Goal: Contribute content: Add original content to the website for others to see

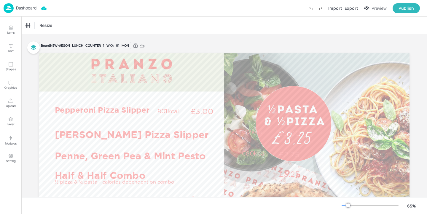
click at [30, 6] on p "Dashboard" at bounding box center [26, 8] width 20 height 4
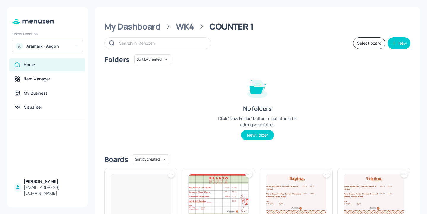
click at [73, 45] on div "A Aramark - Aegon" at bounding box center [47, 46] width 71 height 12
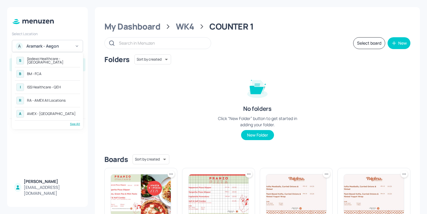
click at [79, 127] on div "S Sodexo Healthcare - [GEOGRAPHIC_DATA] B BM - FCA I ISS Healthcare - QEH R RA …" at bounding box center [47, 90] width 71 height 77
click at [79, 124] on div "See All" at bounding box center [47, 124] width 65 height 4
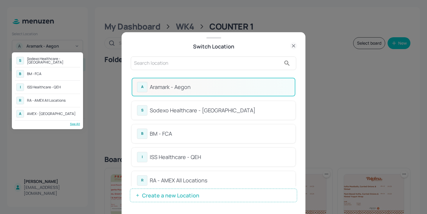
click at [195, 62] on div at bounding box center [213, 107] width 427 height 214
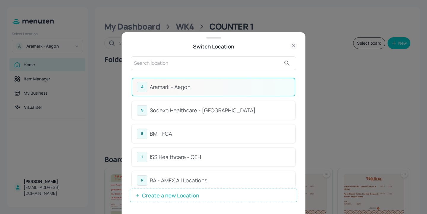
click at [177, 62] on input "text" at bounding box center [207, 63] width 147 height 9
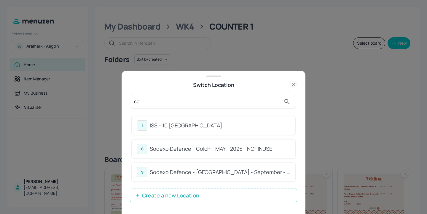
type input "col"
click at [255, 112] on div "I ISS - 10 South Collonade S Sodexo Defence - Colch - MAY - 2025 - NOTINUSE S S…" at bounding box center [213, 149] width 165 height 75
click at [243, 121] on div "I ISS - 10 [GEOGRAPHIC_DATA]" at bounding box center [213, 126] width 153 height 10
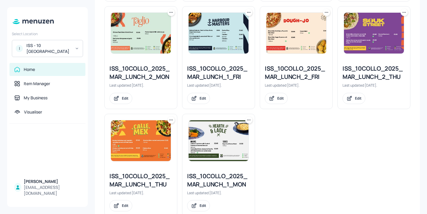
scroll to position [286, 0]
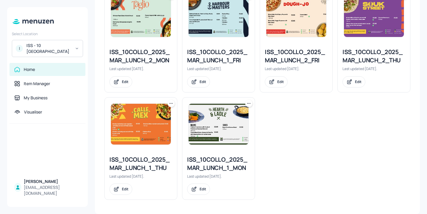
click at [214, 159] on div "ISS_10COLLO_2025_MAR_LUNCH_1_MON" at bounding box center [218, 164] width 63 height 17
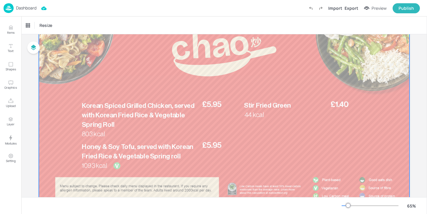
scroll to position [43, 0]
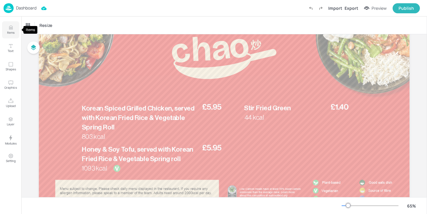
click at [5, 25] on button "Items" at bounding box center [10, 29] width 17 height 17
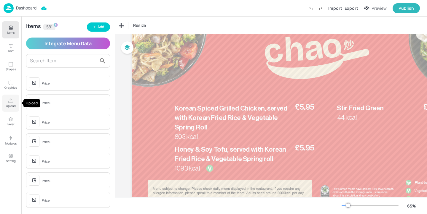
click at [12, 102] on icon "Upload" at bounding box center [10, 101] width 5 height 4
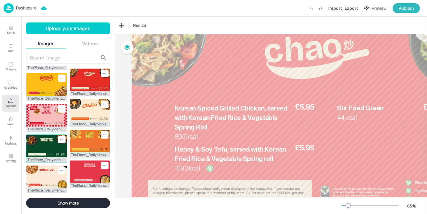
scroll to position [175, 0]
click at [82, 200] on button "Show more" at bounding box center [68, 203] width 84 height 10
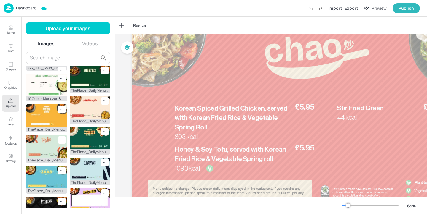
scroll to position [0, 0]
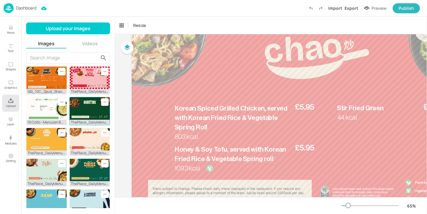
click at [72, 97] on img at bounding box center [90, 108] width 40 height 23
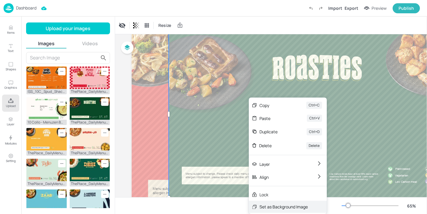
click at [270, 203] on div "Set as Background Image" at bounding box center [288, 207] width 78 height 12
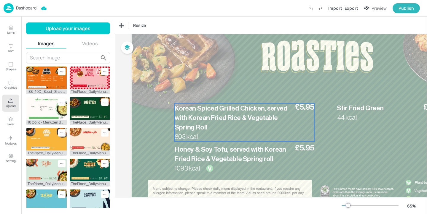
click at [253, 125] on p "Korean Spiced Grilled Chicken, served with Korean Fried Rice & Vegetable Spring…" at bounding box center [230, 118] width 113 height 28
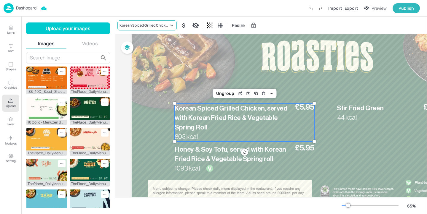
click at [136, 24] on div "Korean Spiced Grilled Chicken, served with Korean Fried Rice & Vegetable Spring…" at bounding box center [143, 25] width 49 height 5
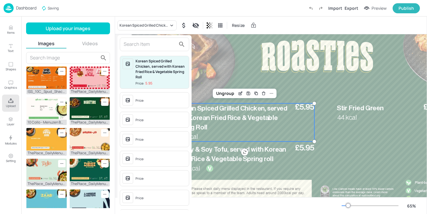
click at [147, 40] on input "text" at bounding box center [150, 44] width 52 height 9
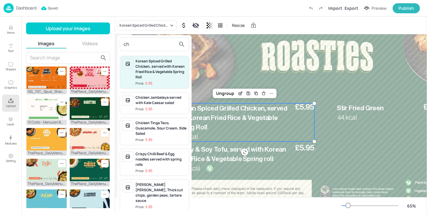
type input "c"
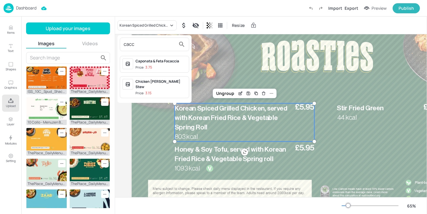
type input "cacc"
click at [215, 71] on div at bounding box center [213, 107] width 427 height 214
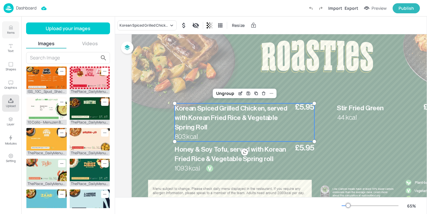
click at [8, 27] on icon "Items" at bounding box center [11, 28] width 6 height 6
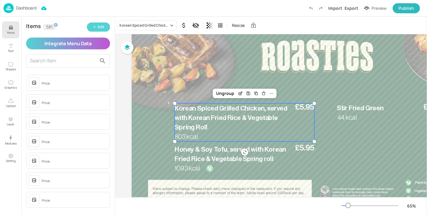
click at [97, 26] on div "Add" at bounding box center [100, 27] width 7 height 6
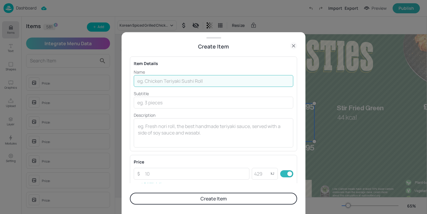
click at [165, 81] on input "text" at bounding box center [213, 81] width 159 height 12
paste input "Chicken Cacciatore brown rice, steamed broccoli"
click at [183, 81] on input "Chicken Cacciatore brown rice, steamed broccoli" at bounding box center [213, 81] width 159 height 12
click at [181, 82] on input "Chicken Cacciatore Brown Rice, steamed broccoli" at bounding box center [213, 81] width 159 height 12
click at [210, 82] on input "Chicken Cacciatore, Brown Rice, steamed broccoli" at bounding box center [213, 81] width 159 height 12
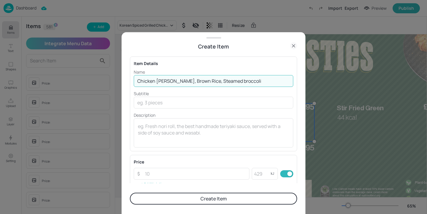
click at [228, 82] on input "Chicken Cacciatore, Brown Rice, Steamed broccoli" at bounding box center [213, 81] width 159 height 12
type input "Chicken Cacciatore, Brown Rice, Steamed Broccoli"
click at [163, 125] on textarea at bounding box center [213, 133] width 151 height 20
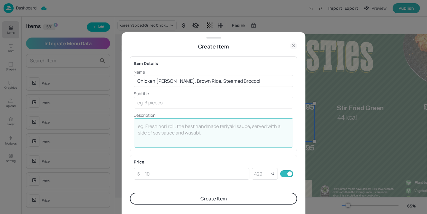
paste textarea "498 kcal"
type textarea "498 kcal"
click at [180, 172] on input "number" at bounding box center [195, 174] width 108 height 12
paste input "5.95"
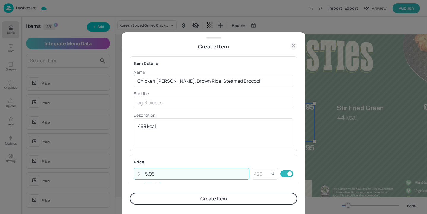
type input "5.95"
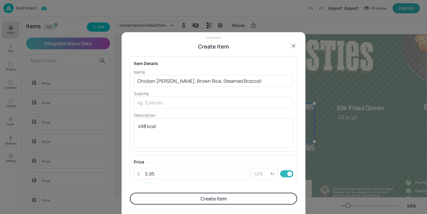
click at [192, 160] on div "Price" at bounding box center [213, 162] width 159 height 6
click at [206, 202] on button "Create Item" at bounding box center [213, 199] width 167 height 12
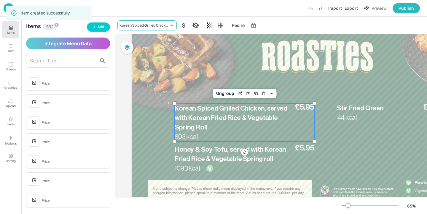
click at [155, 26] on div "Korean Spiced Grilled Chicken, served with Korean Fried Rice & Vegetable Spring…" at bounding box center [143, 25] width 49 height 5
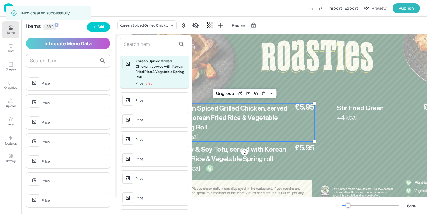
click at [150, 45] on input "text" at bounding box center [150, 44] width 52 height 9
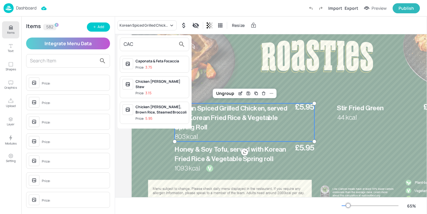
type input "CAC"
click at [172, 105] on div "Chicken Cacciatore, Brown Rice, Steamed Broccoli" at bounding box center [160, 110] width 51 height 11
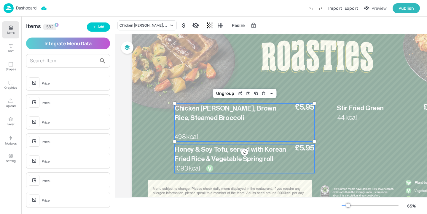
click at [204, 152] on span "Honey & Soy Tofu, served with Korean Fried Rice & Vegetable Spring roll" at bounding box center [229, 154] width 111 height 16
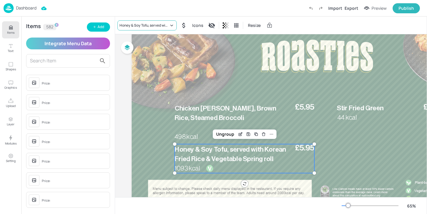
click at [155, 23] on div "Honey & Soy Tofu, served with Korean Fried Rice & Vegetable Spring roll" at bounding box center [143, 25] width 49 height 5
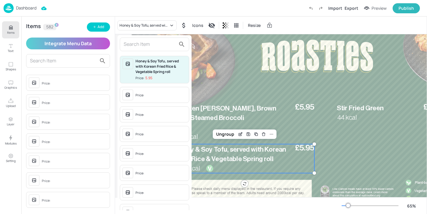
click at [149, 48] on input "text" at bounding box center [150, 44] width 52 height 9
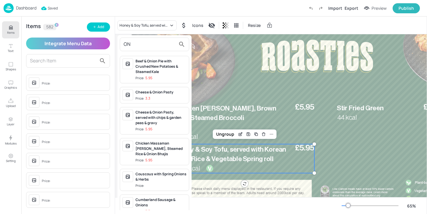
type input "O"
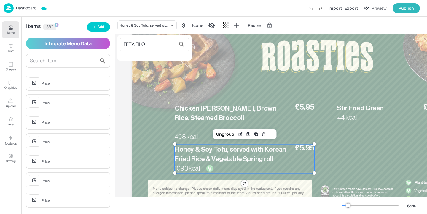
type input "FETA FILO"
click at [107, 24] on div at bounding box center [213, 107] width 427 height 214
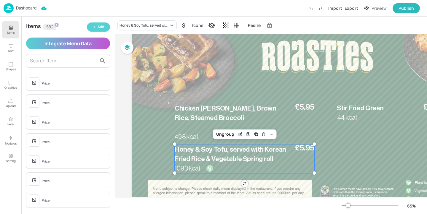
click at [101, 26] on div "Add" at bounding box center [100, 27] width 7 height 6
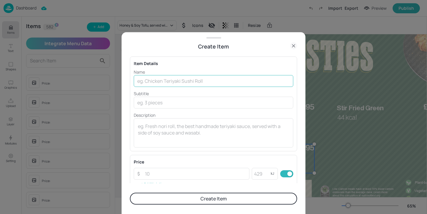
click at [186, 82] on input "text" at bounding box center [213, 81] width 159 height 12
paste input "Caramelised onion spinach & feta filo pie served with side salad and Broccoli"
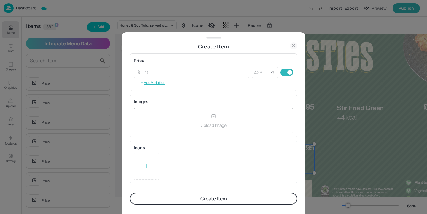
click at [147, 179] on div at bounding box center [146, 166] width 25 height 27
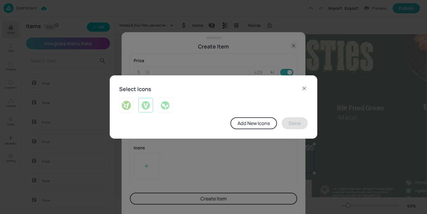
click at [144, 109] on img at bounding box center [145, 105] width 9 height 9
click at [290, 121] on button "Done" at bounding box center [294, 124] width 26 height 12
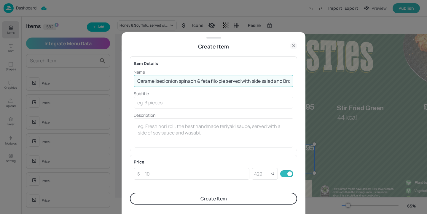
click at [166, 81] on input "Caramelised onion spinach & feta filo pie served with side salad and Broccoli" at bounding box center [213, 81] width 159 height 12
type input "Caramelised Onion Spinach & Feta Filo Pie served with Side salad and Broccoli"
